Goal: Task Accomplishment & Management: Manage account settings

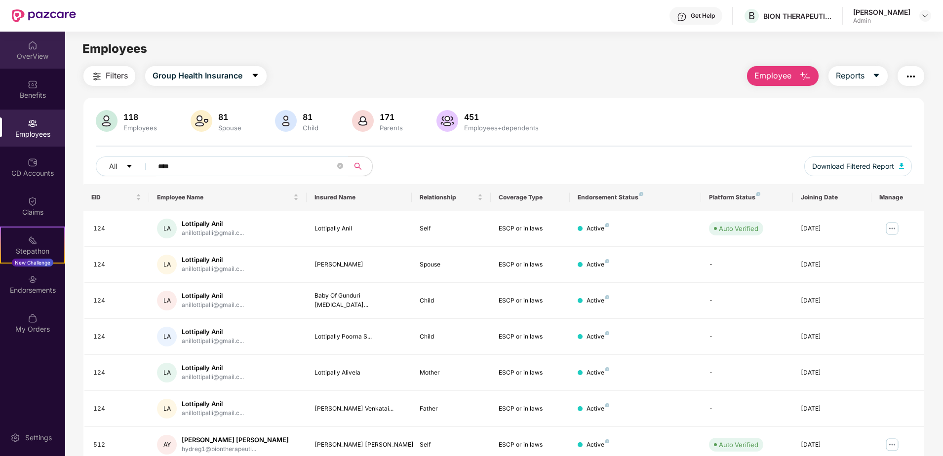
click at [39, 50] on div "OverView" at bounding box center [32, 50] width 65 height 37
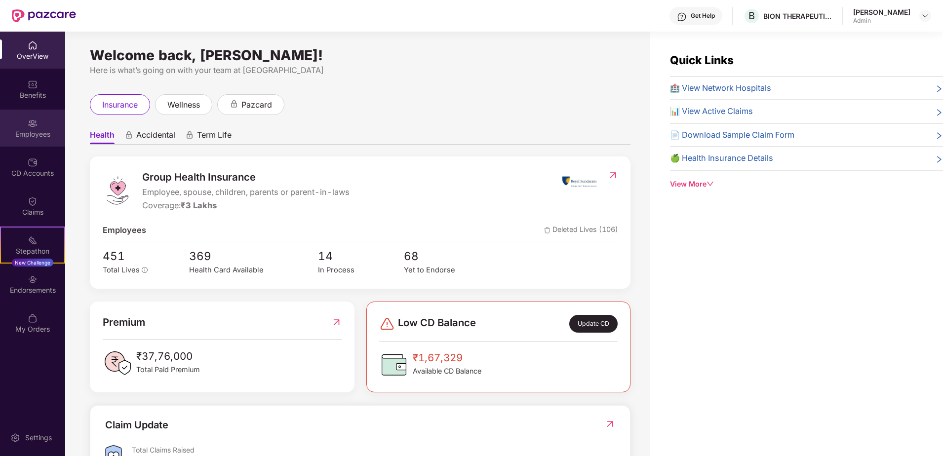
click at [36, 138] on div "Employees" at bounding box center [32, 134] width 65 height 10
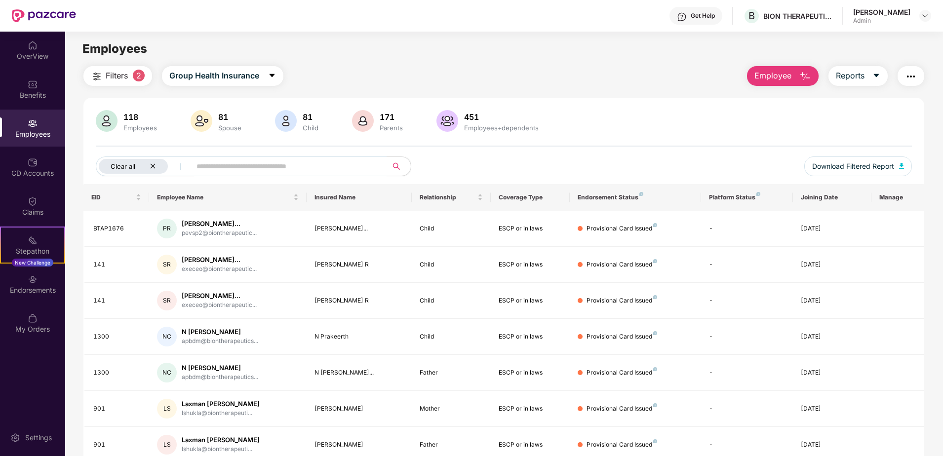
click at [155, 164] on icon "close" at bounding box center [153, 166] width 6 height 6
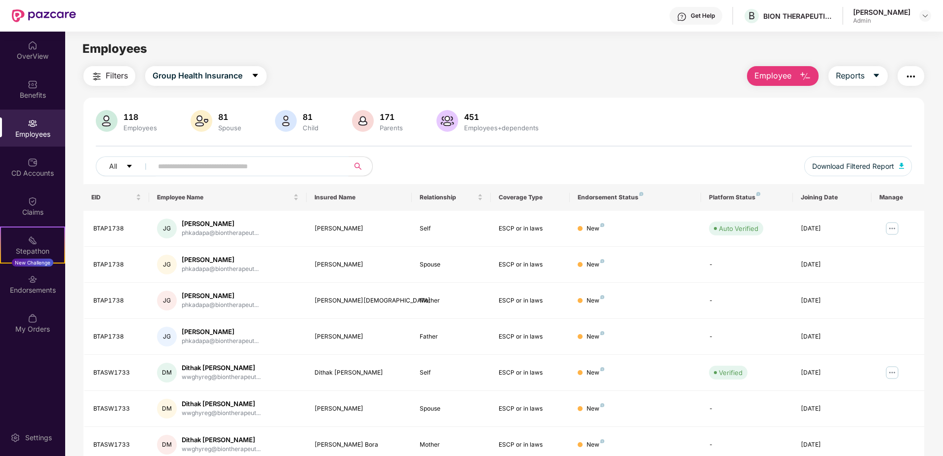
click at [178, 164] on input "text" at bounding box center [246, 166] width 177 height 15
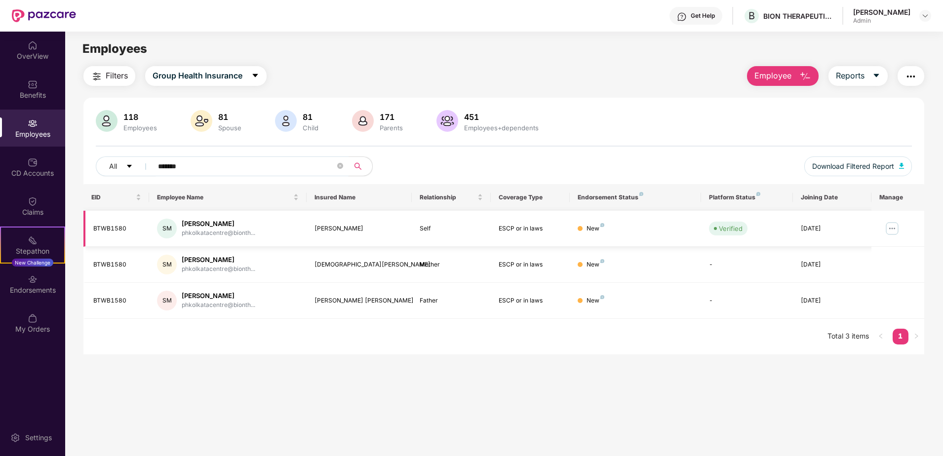
type input "*******"
click at [893, 228] on img at bounding box center [892, 229] width 16 height 16
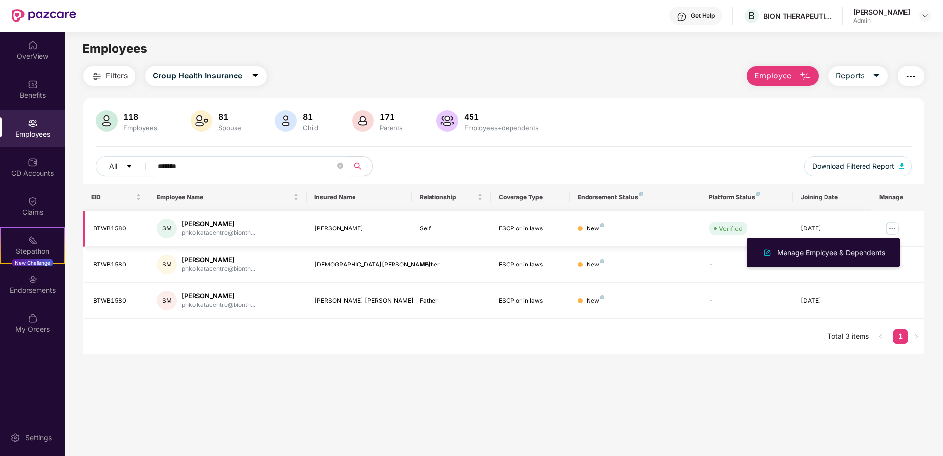
click at [219, 220] on div "[PERSON_NAME]" at bounding box center [219, 223] width 74 height 9
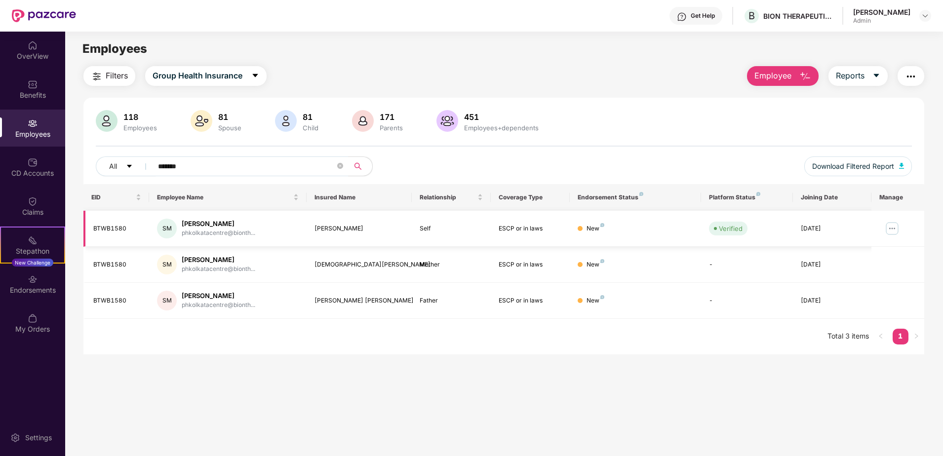
click at [891, 222] on img at bounding box center [892, 229] width 16 height 16
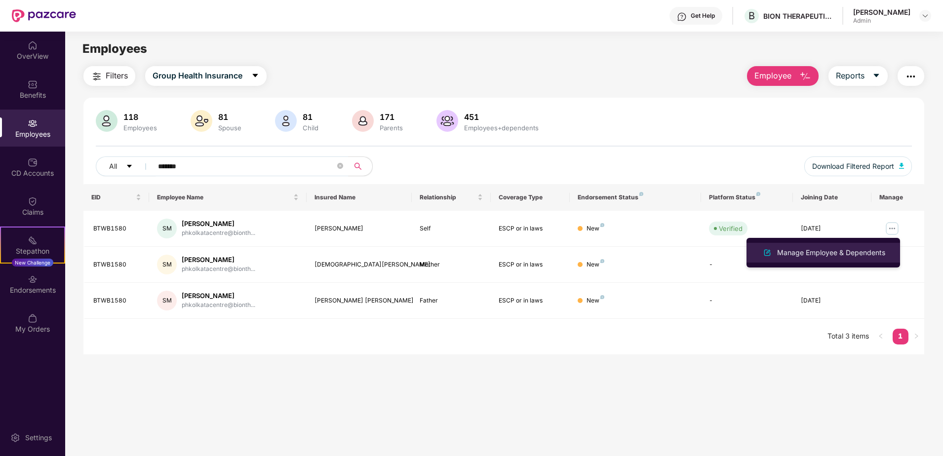
click at [869, 253] on div "Manage Employee & Dependents" at bounding box center [831, 252] width 112 height 11
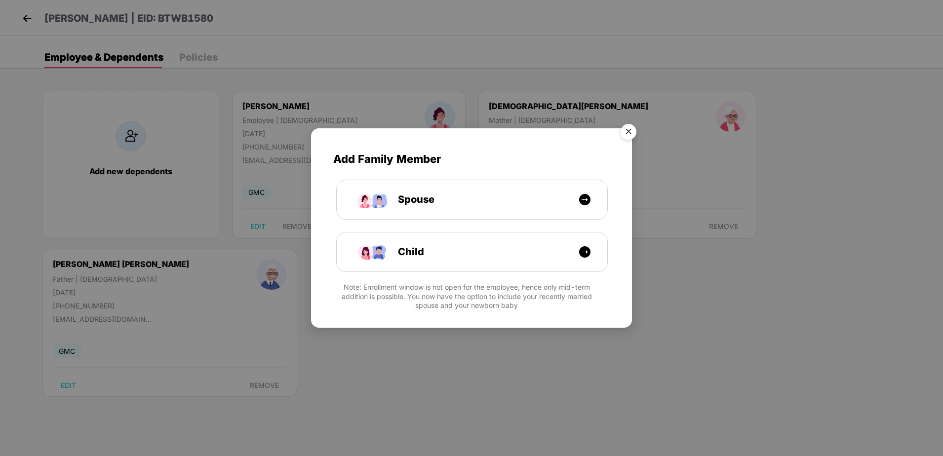
click at [630, 128] on img "Close" at bounding box center [629, 133] width 28 height 28
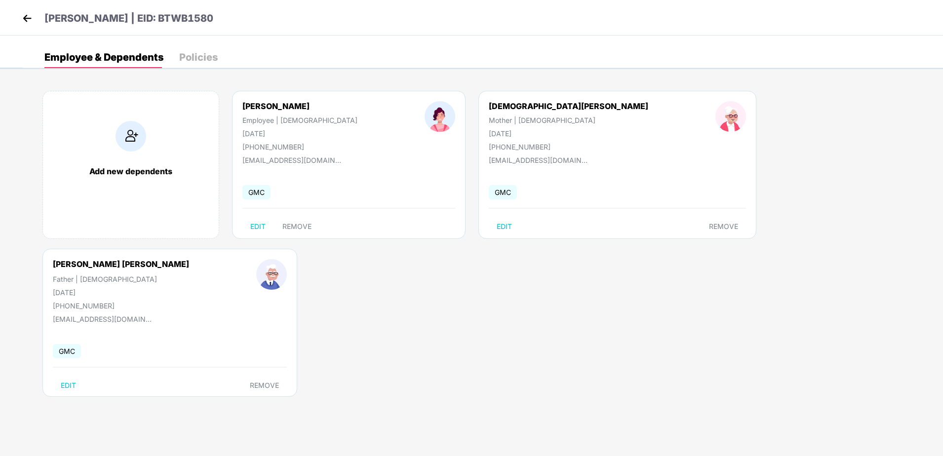
drag, startPoint x: 322, startPoint y: 148, endPoint x: 286, endPoint y: 286, distance: 142.7
click at [286, 286] on body "[PERSON_NAME] | EID: BTWB1580 Employee & Dependents Policies Add new dependents…" at bounding box center [471, 228] width 943 height 456
click at [189, 259] on div "[PERSON_NAME] [PERSON_NAME]" at bounding box center [121, 264] width 136 height 10
drag, startPoint x: 415, startPoint y: 149, endPoint x: 206, endPoint y: 58, distance: 227.3
click at [206, 58] on div "Policies" at bounding box center [198, 57] width 39 height 10
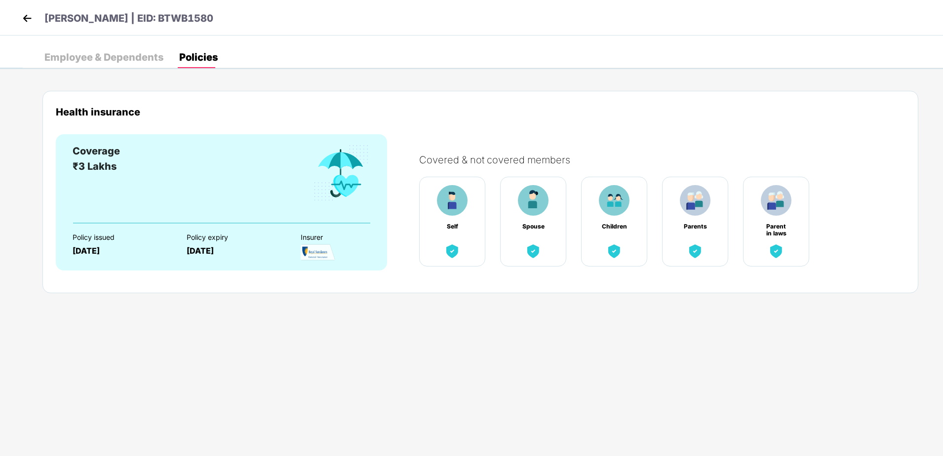
click at [111, 56] on div "Employee & Dependents" at bounding box center [103, 57] width 119 height 10
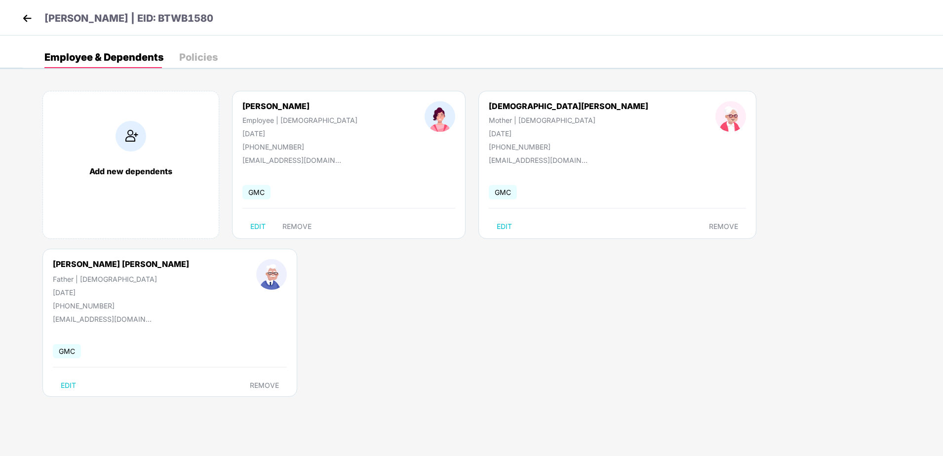
drag, startPoint x: 245, startPoint y: 96, endPoint x: 146, endPoint y: 357, distance: 279.7
click at [146, 357] on body "[PERSON_NAME] | EID: BTWB1580 Employee & Dependents Policies Add new dependents…" at bounding box center [471, 228] width 943 height 456
drag, startPoint x: 309, startPoint y: 157, endPoint x: 210, endPoint y: 404, distance: 265.9
click at [195, 437] on body "[PERSON_NAME] | EID: BTWB1580 Employee & Dependents Policies Add new dependents…" at bounding box center [471, 228] width 943 height 456
click at [425, 127] on img at bounding box center [440, 116] width 31 height 31
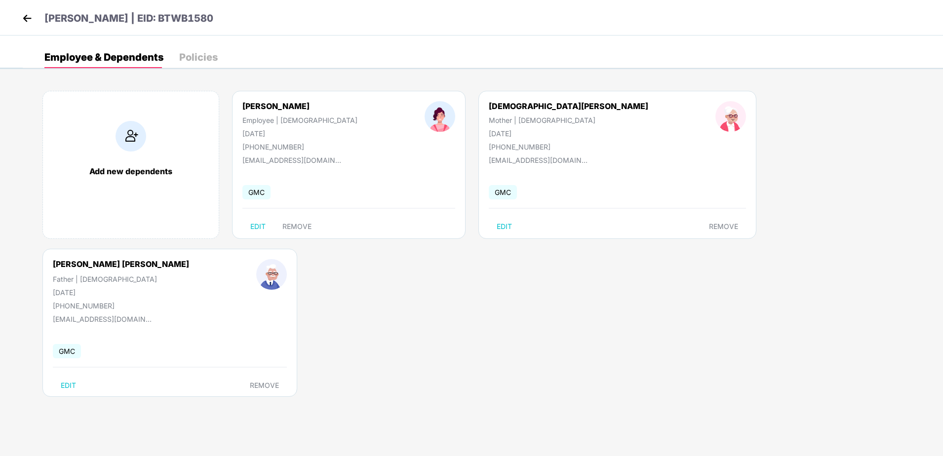
click at [27, 17] on img at bounding box center [27, 18] width 15 height 15
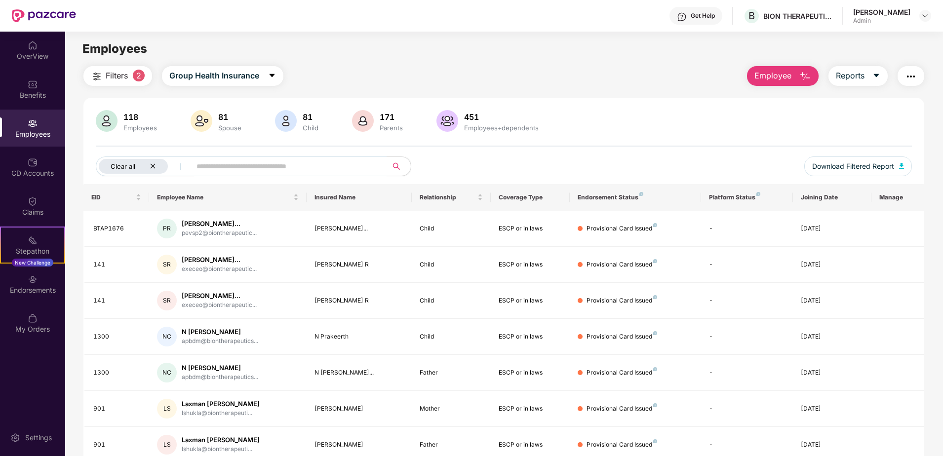
click at [157, 165] on div "Clear all" at bounding box center [133, 166] width 69 height 15
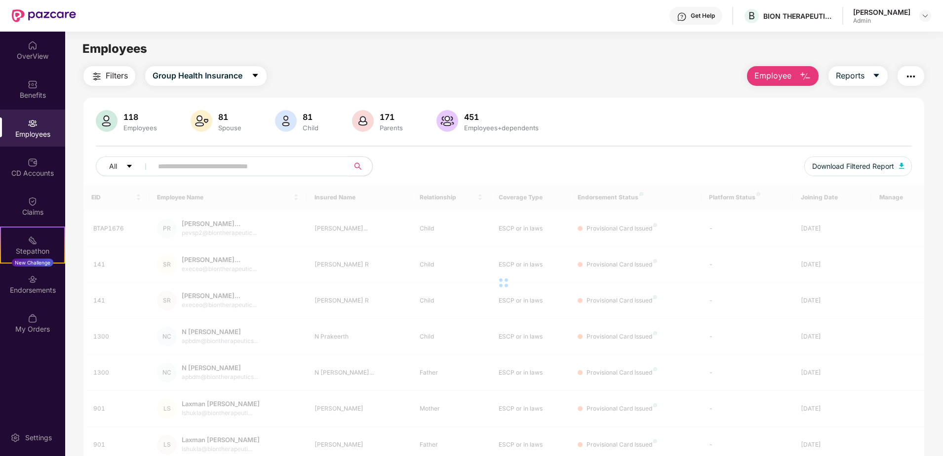
click at [223, 165] on input "text" at bounding box center [246, 166] width 177 height 15
type input "******"
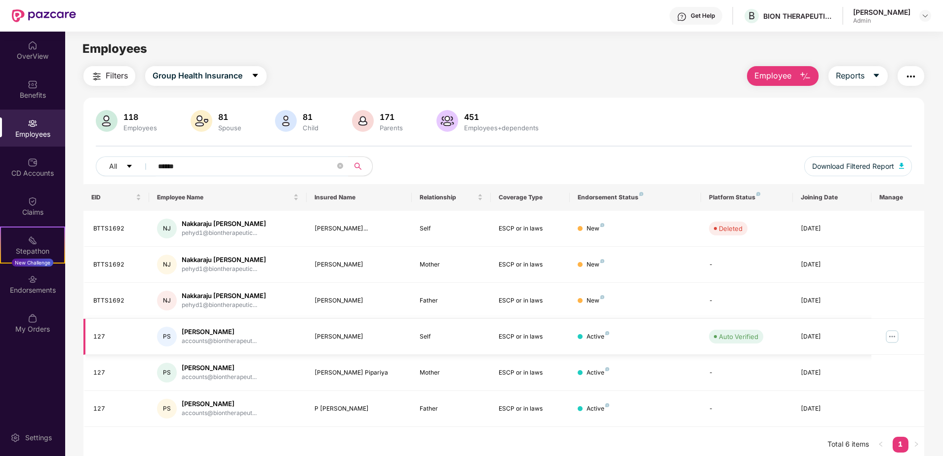
click at [589, 339] on div "Active" at bounding box center [597, 336] width 23 height 9
click at [888, 333] on img at bounding box center [892, 337] width 16 height 16
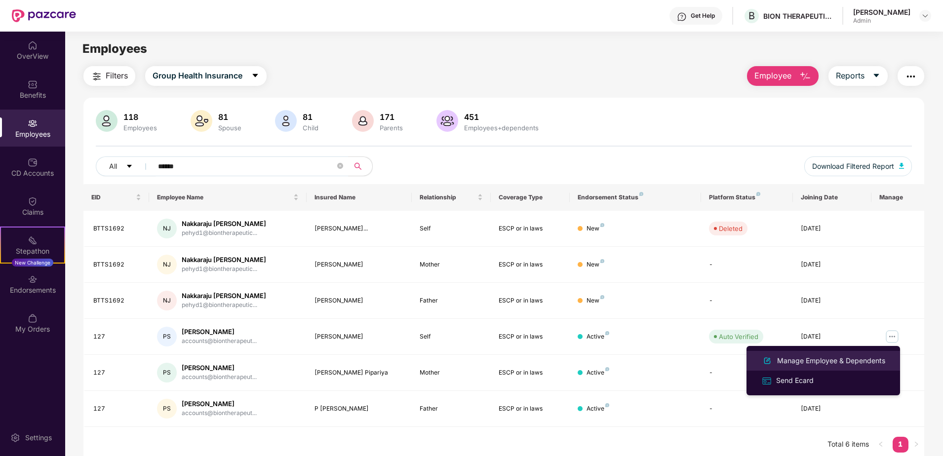
click at [800, 364] on div "Manage Employee & Dependents" at bounding box center [831, 360] width 112 height 11
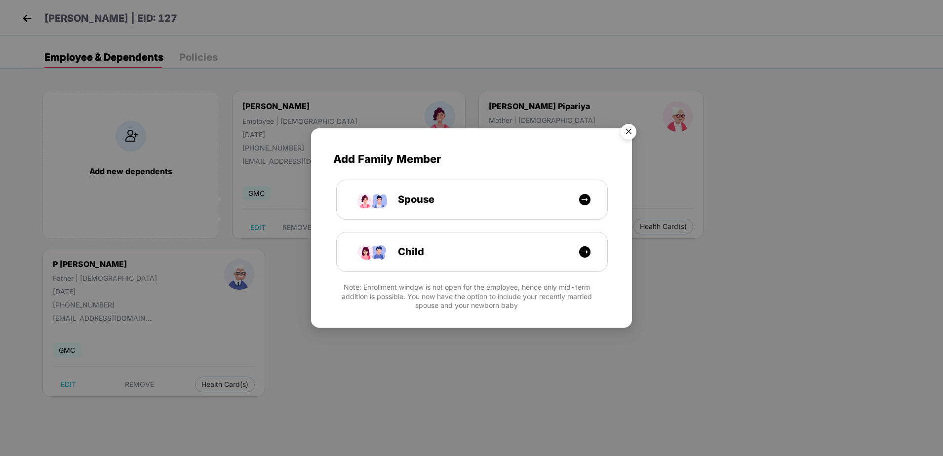
click at [629, 132] on img "Close" at bounding box center [629, 133] width 28 height 28
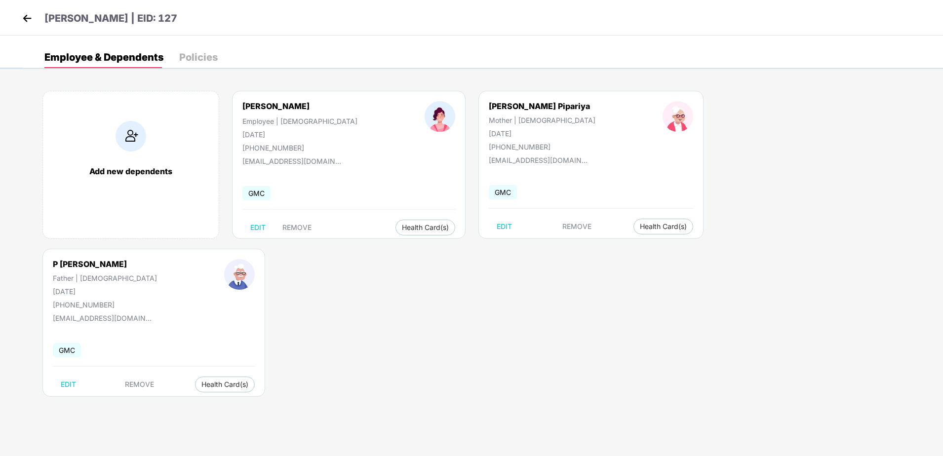
click at [25, 20] on img at bounding box center [27, 18] width 15 height 15
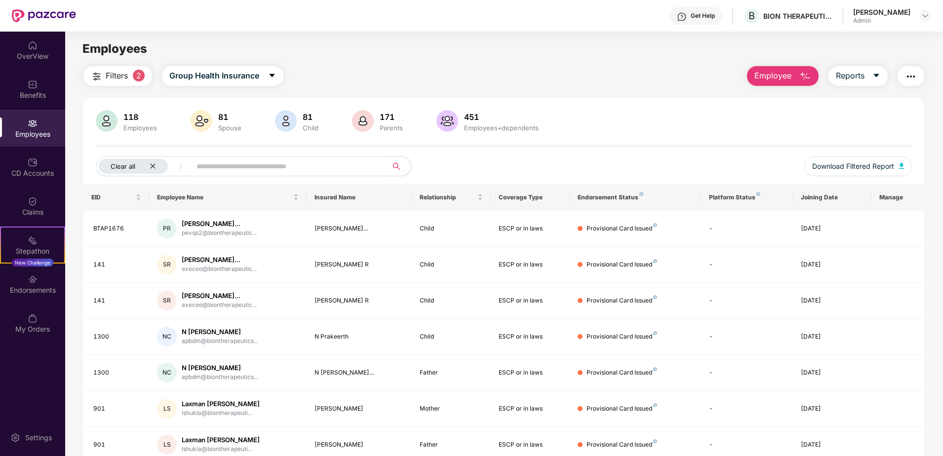
click at [152, 169] on icon "close" at bounding box center [153, 166] width 6 height 6
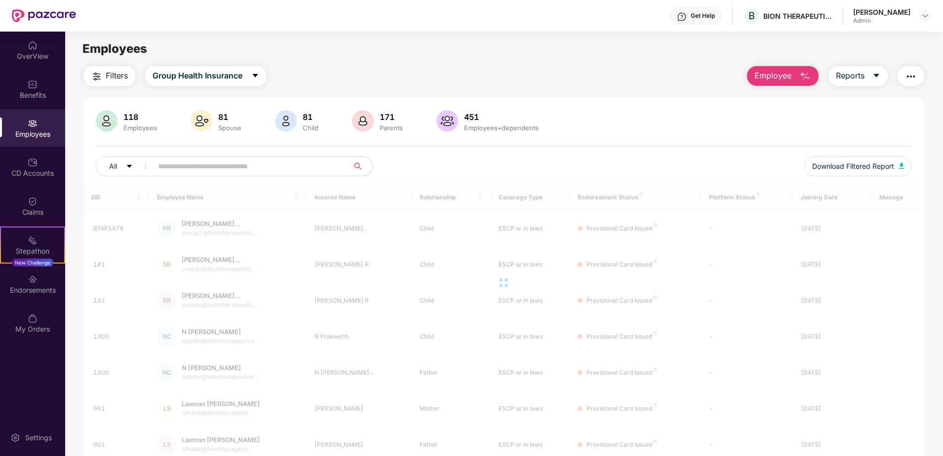
click at [159, 170] on input "text" at bounding box center [246, 166] width 177 height 15
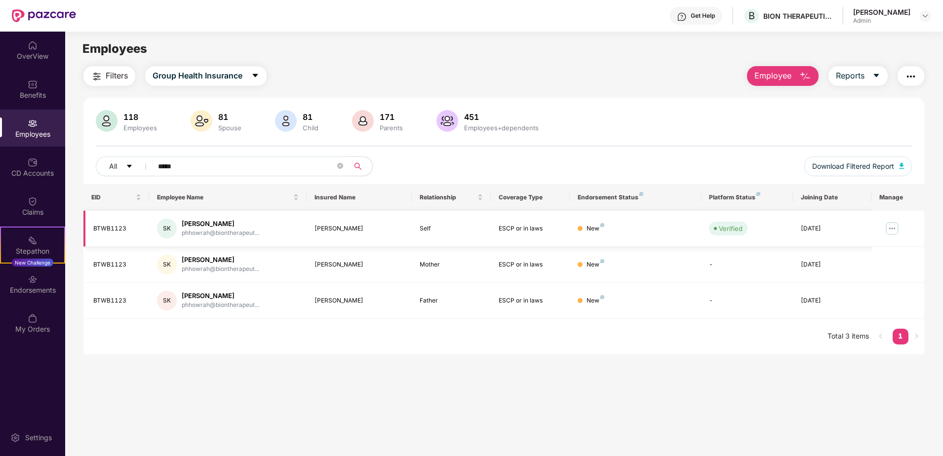
type input "*****"
click at [892, 222] on img at bounding box center [892, 229] width 16 height 16
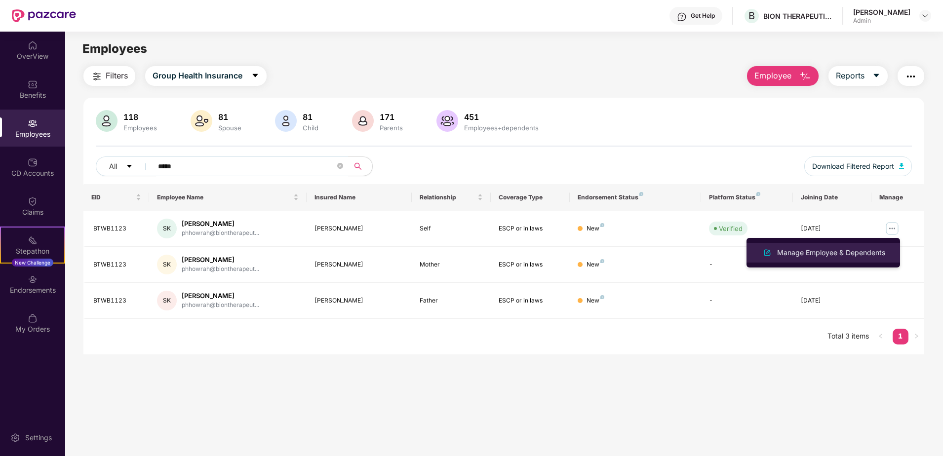
click at [859, 253] on div "Manage Employee & Dependents" at bounding box center [831, 252] width 112 height 11
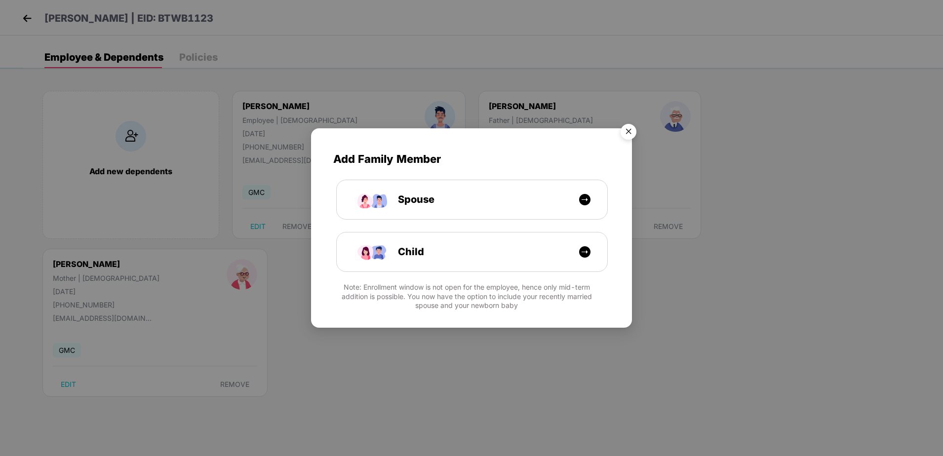
click at [621, 129] on img "Close" at bounding box center [629, 133] width 28 height 28
